Goal: Information Seeking & Learning: Learn about a topic

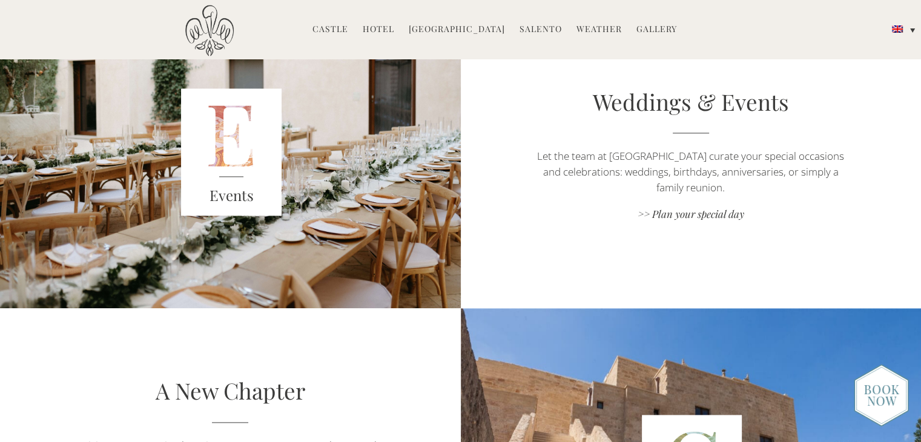
scroll to position [1756, 0]
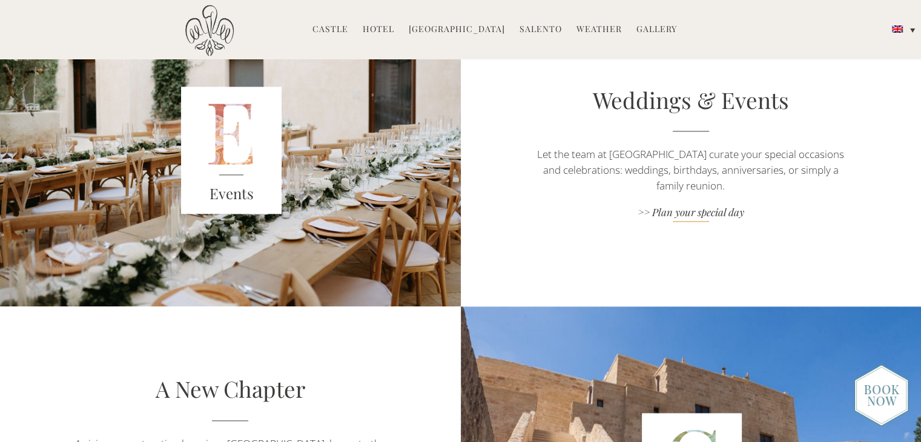
click at [687, 214] on link ">> Plan your special day" at bounding box center [691, 213] width 322 height 16
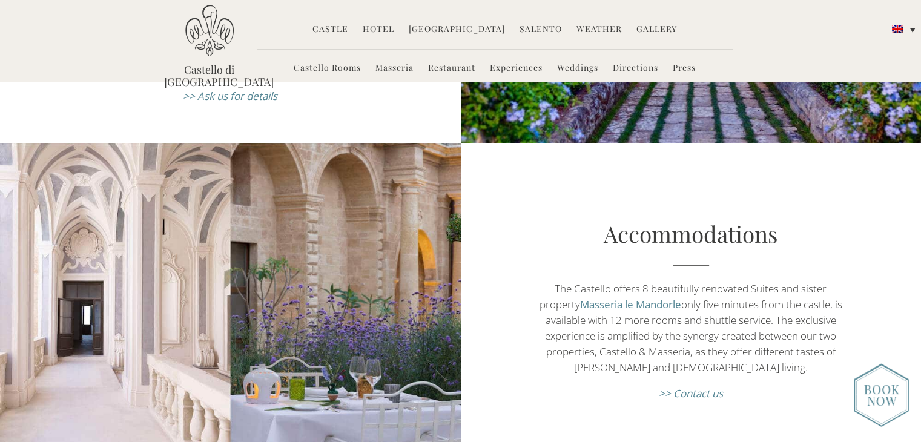
scroll to position [326, 0]
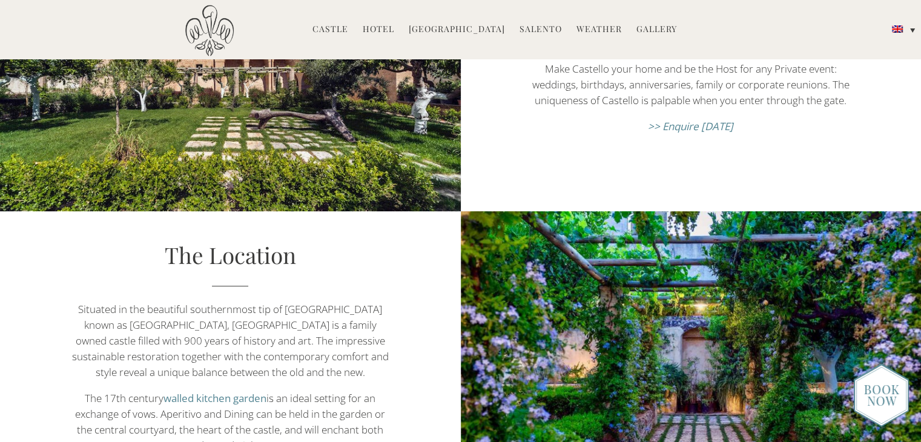
click at [654, 28] on link "Gallery" at bounding box center [657, 30] width 41 height 14
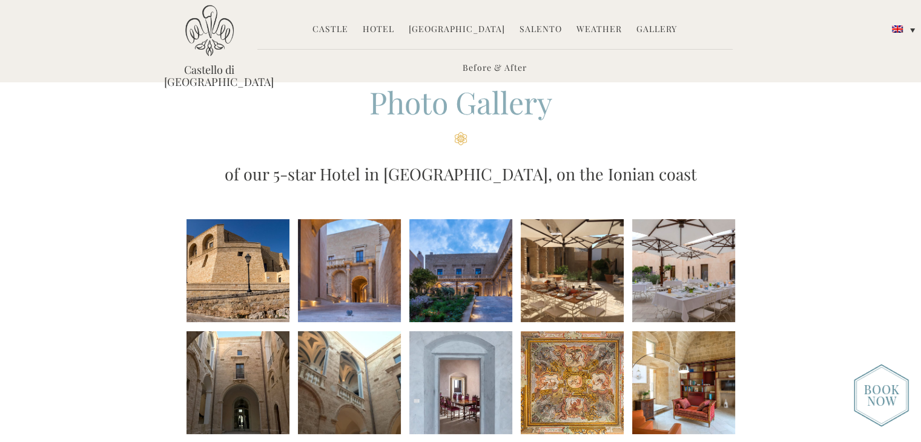
scroll to position [27, 0]
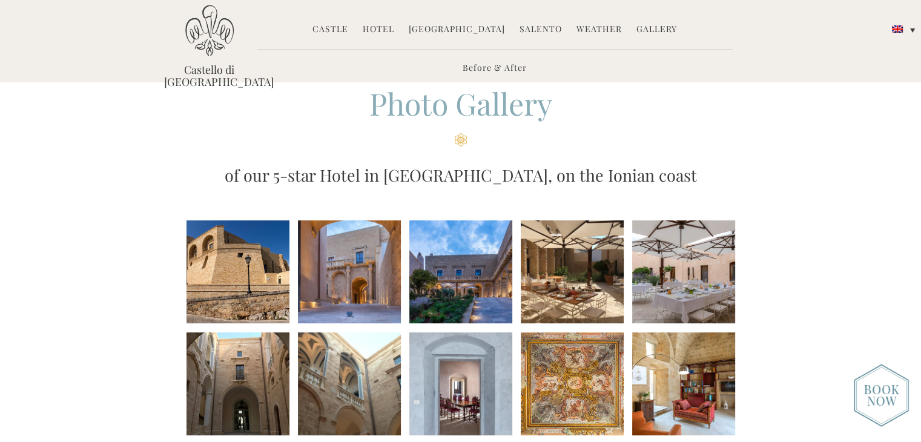
click at [572, 283] on li at bounding box center [572, 272] width 103 height 103
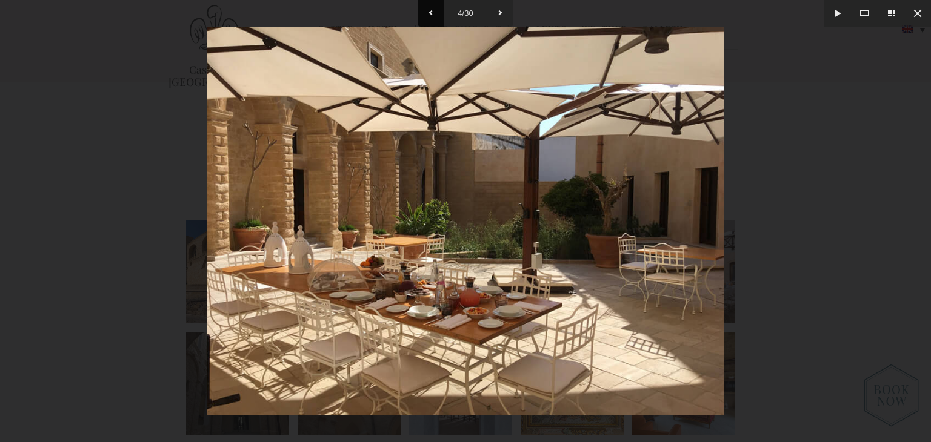
click at [430, 20] on button at bounding box center [430, 13] width 27 height 27
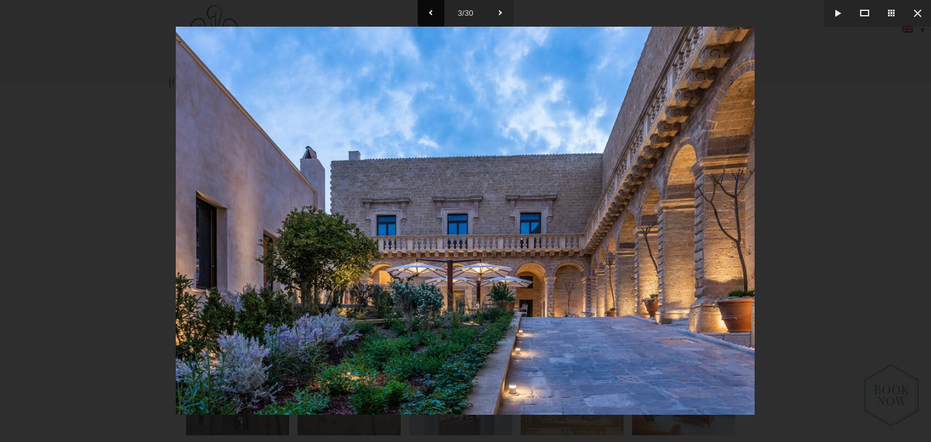
click at [430, 20] on button at bounding box center [430, 13] width 27 height 27
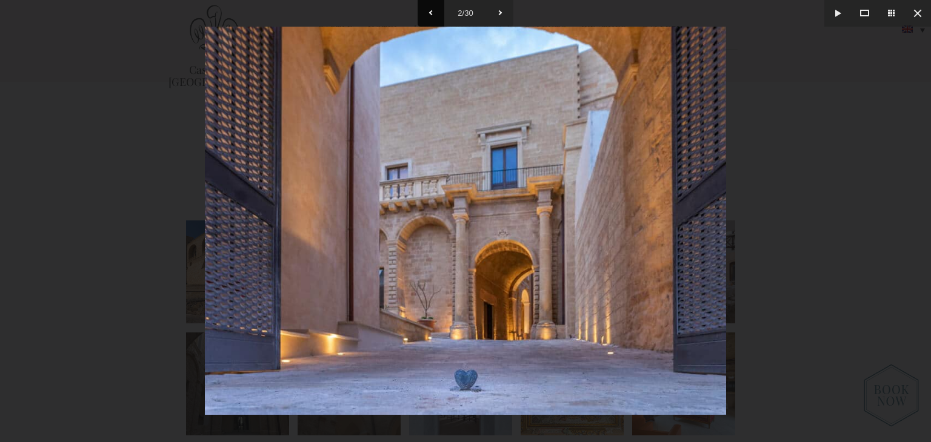
click at [430, 20] on button at bounding box center [430, 13] width 27 height 27
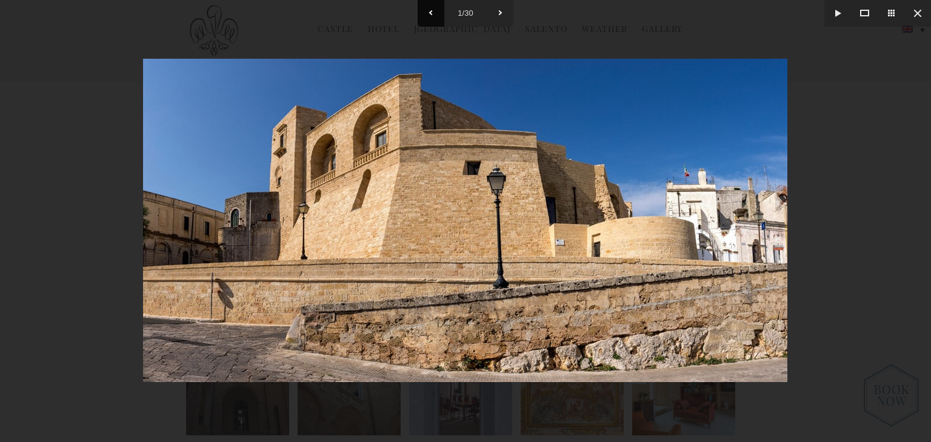
click at [431, 15] on button at bounding box center [430, 13] width 27 height 27
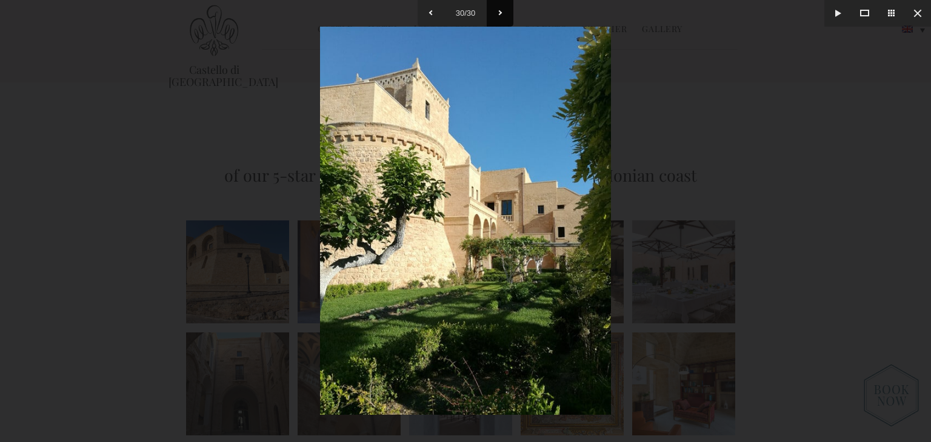
click at [499, 5] on button at bounding box center [499, 13] width 27 height 27
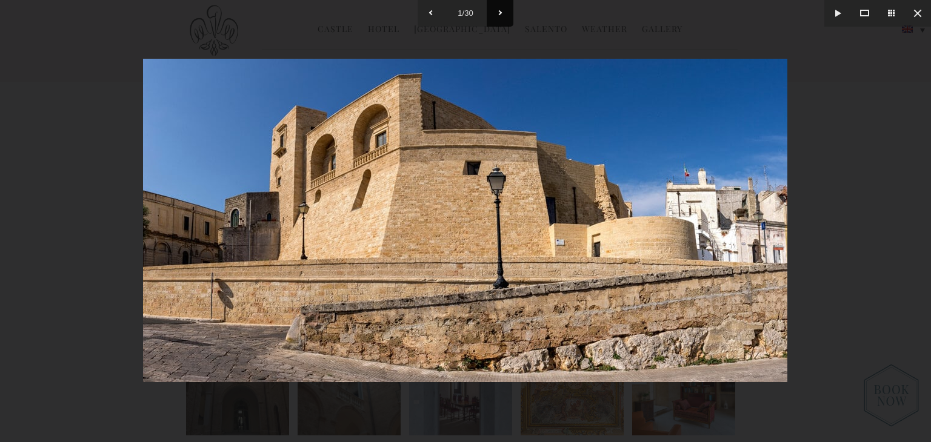
click at [506, 5] on button at bounding box center [499, 13] width 27 height 27
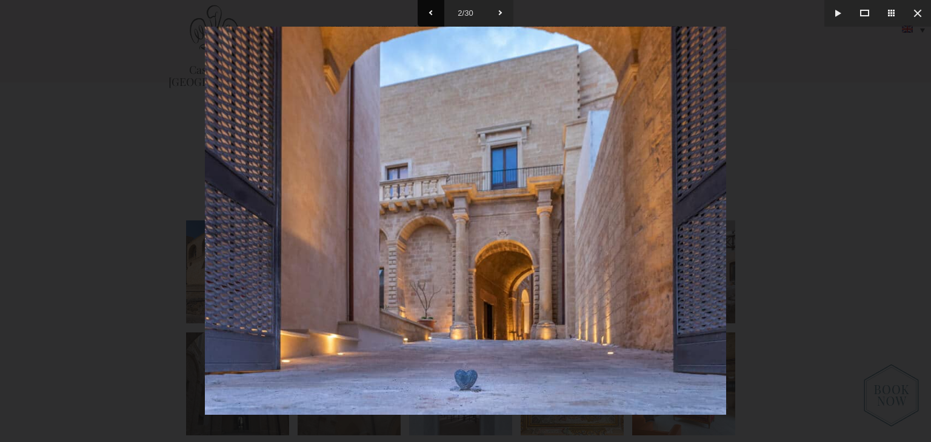
click at [429, 13] on button at bounding box center [430, 13] width 27 height 27
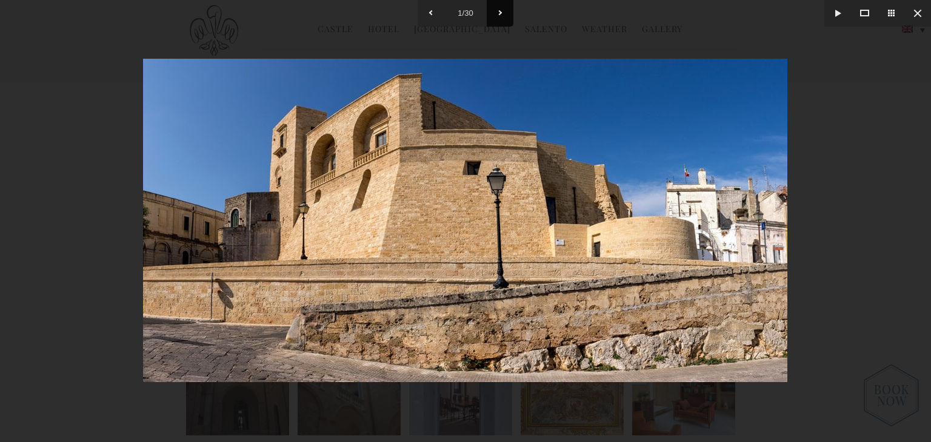
click at [492, 17] on button at bounding box center [499, 13] width 27 height 27
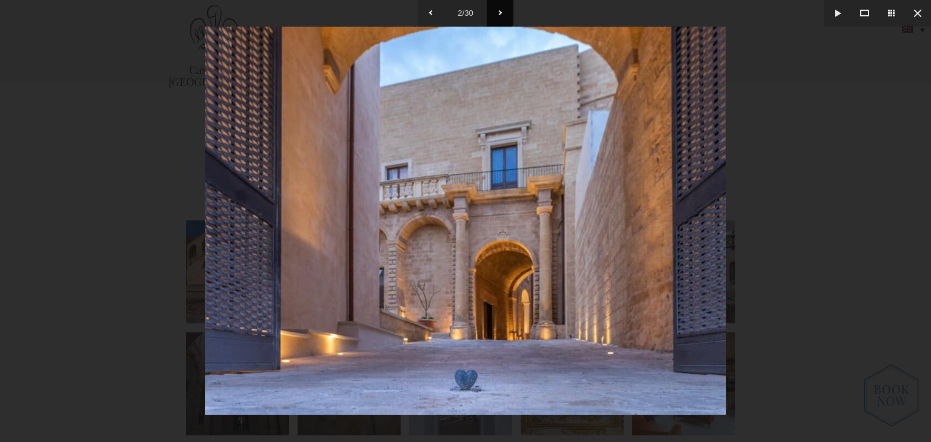
click at [492, 17] on button at bounding box center [499, 13] width 27 height 27
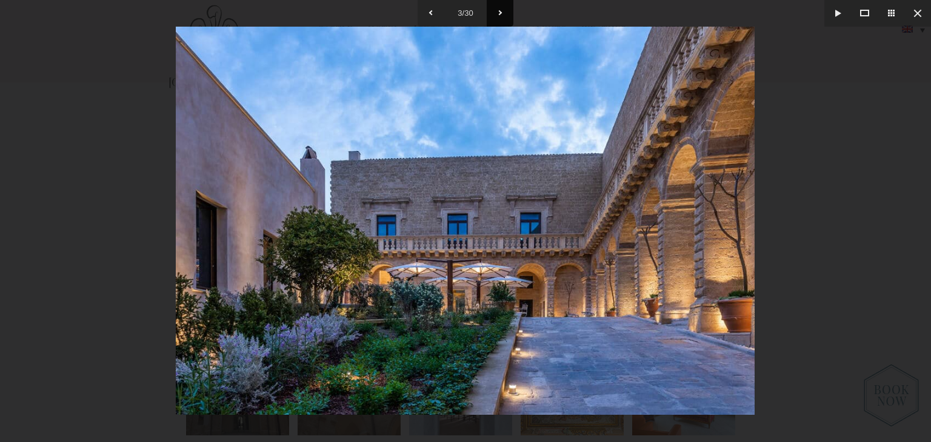
click at [492, 17] on button at bounding box center [499, 13] width 27 height 27
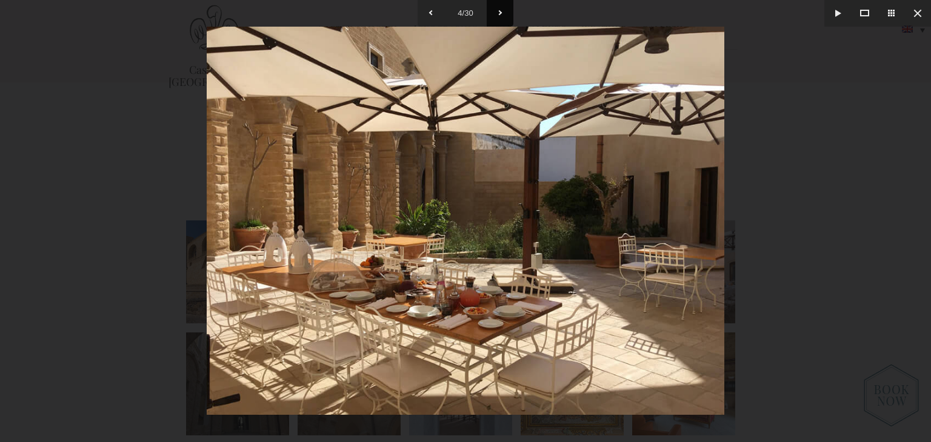
click at [492, 17] on button at bounding box center [499, 13] width 27 height 27
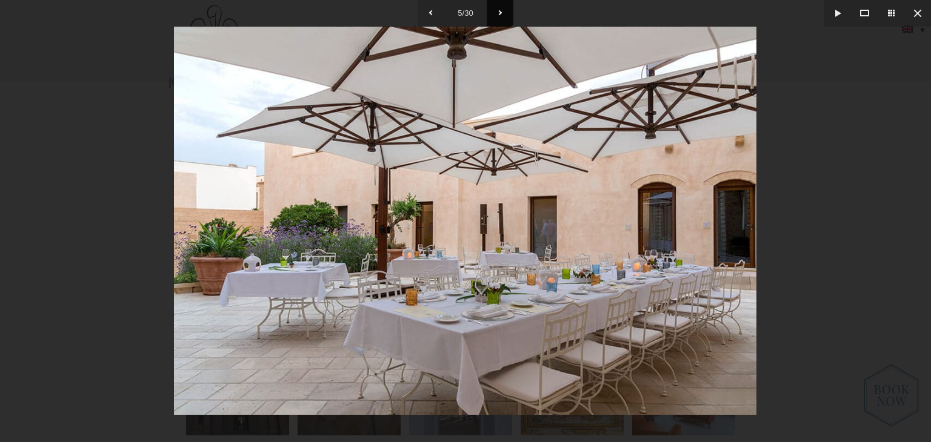
click at [492, 17] on button at bounding box center [499, 13] width 27 height 27
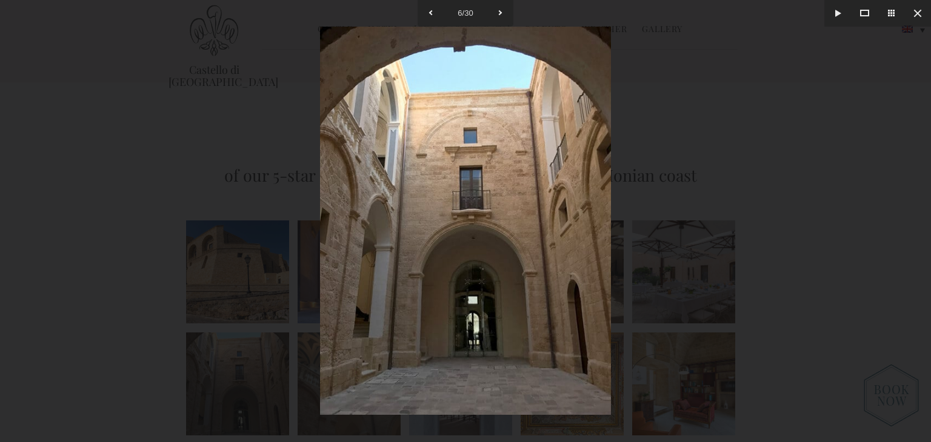
click at [792, 39] on div at bounding box center [465, 221] width 931 height 442
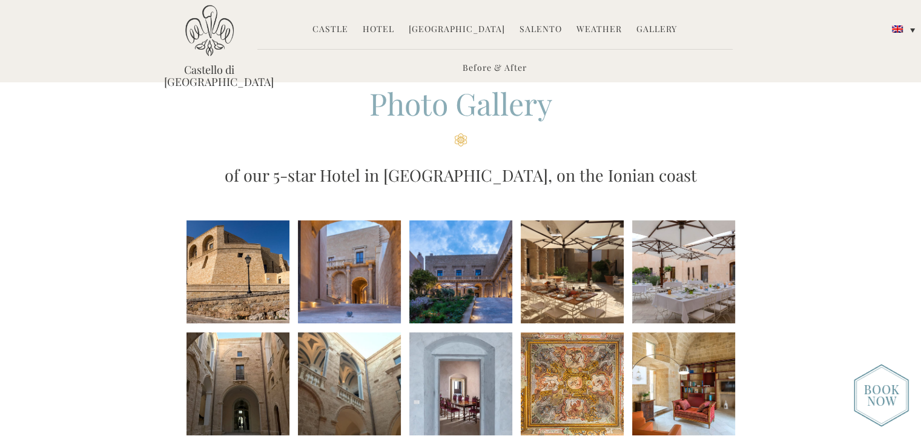
click at [491, 385] on li at bounding box center [461, 384] width 103 height 103
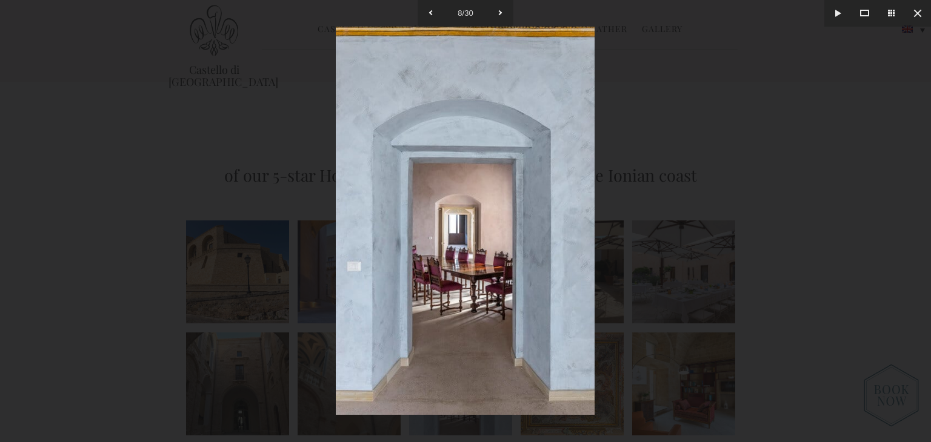
click at [708, 238] on div at bounding box center [465, 221] width 931 height 442
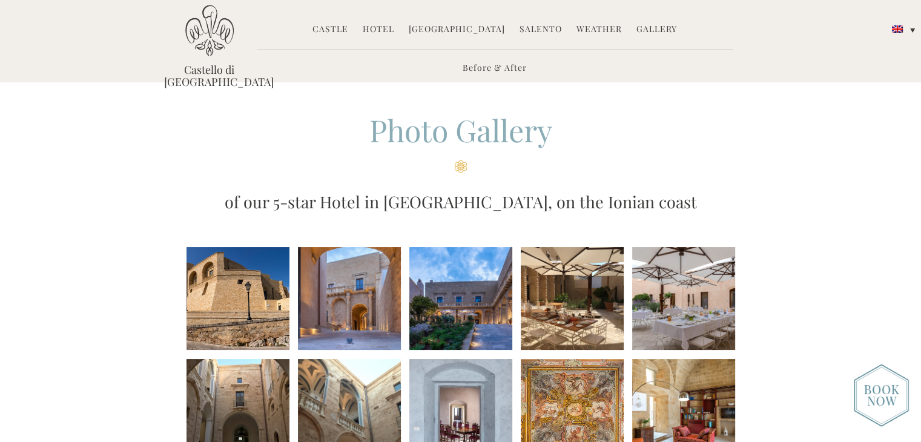
click at [227, 44] on img at bounding box center [209, 30] width 48 height 51
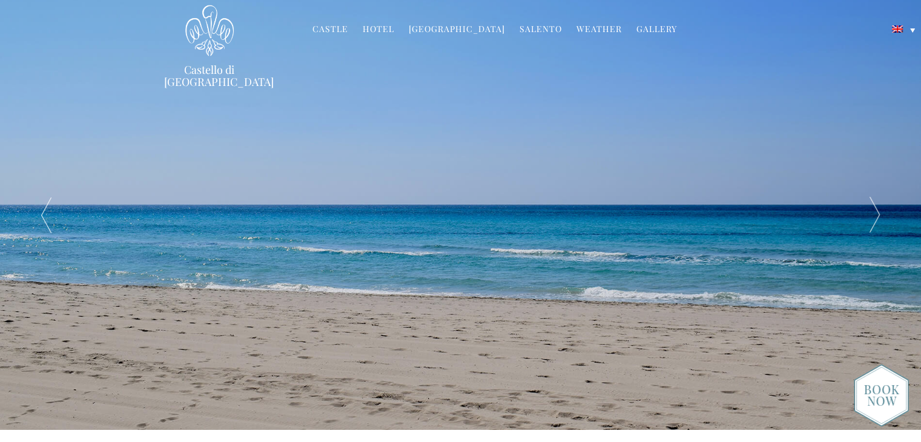
click at [868, 222] on div at bounding box center [875, 215] width 92 height 430
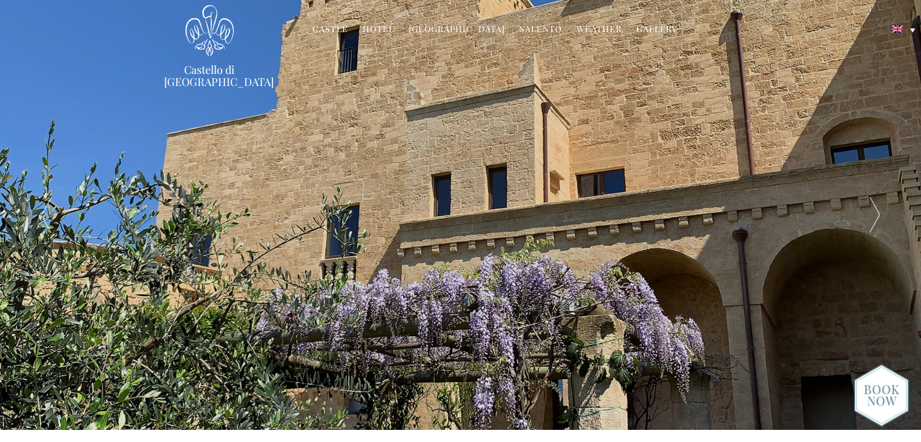
click at [866, 224] on div at bounding box center [875, 215] width 92 height 430
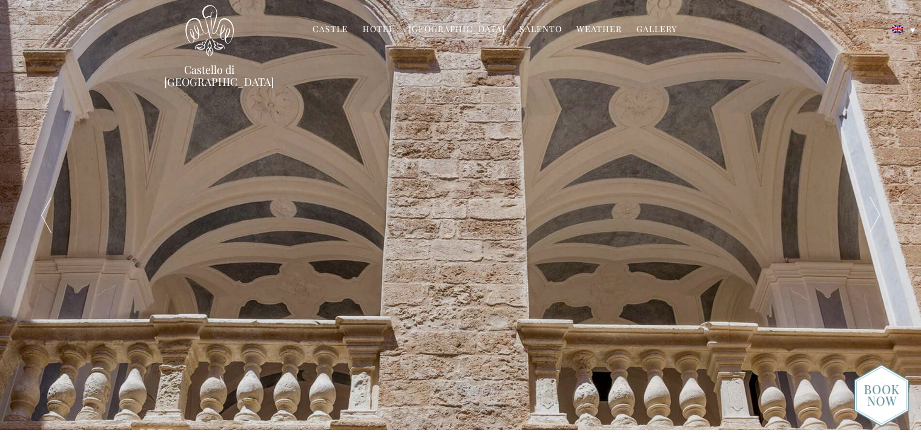
click at [866, 225] on div at bounding box center [875, 215] width 92 height 430
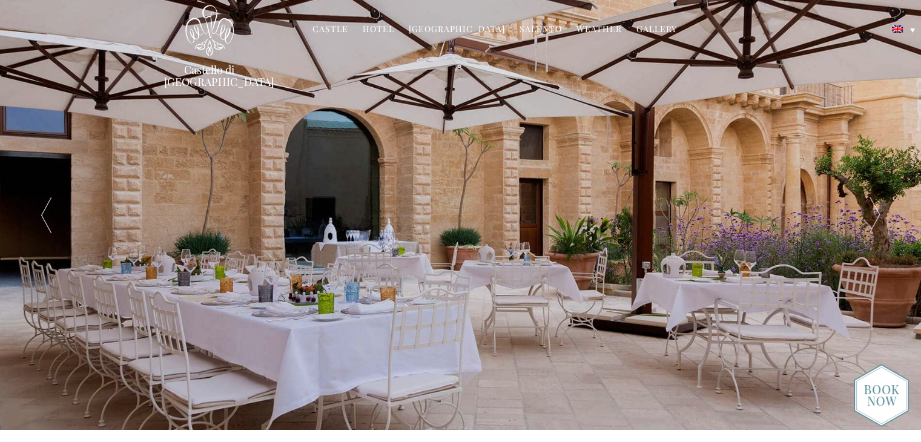
click at [866, 225] on div at bounding box center [875, 215] width 92 height 430
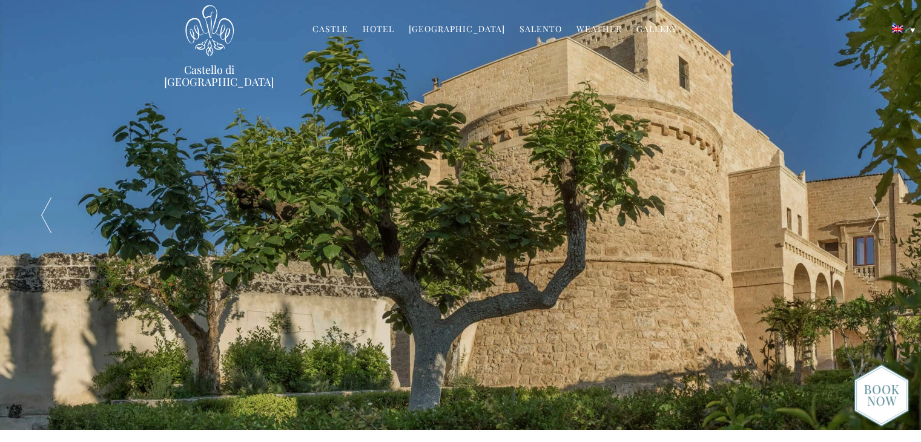
click at [866, 225] on div at bounding box center [875, 215] width 92 height 430
